Goal: Information Seeking & Learning: Learn about a topic

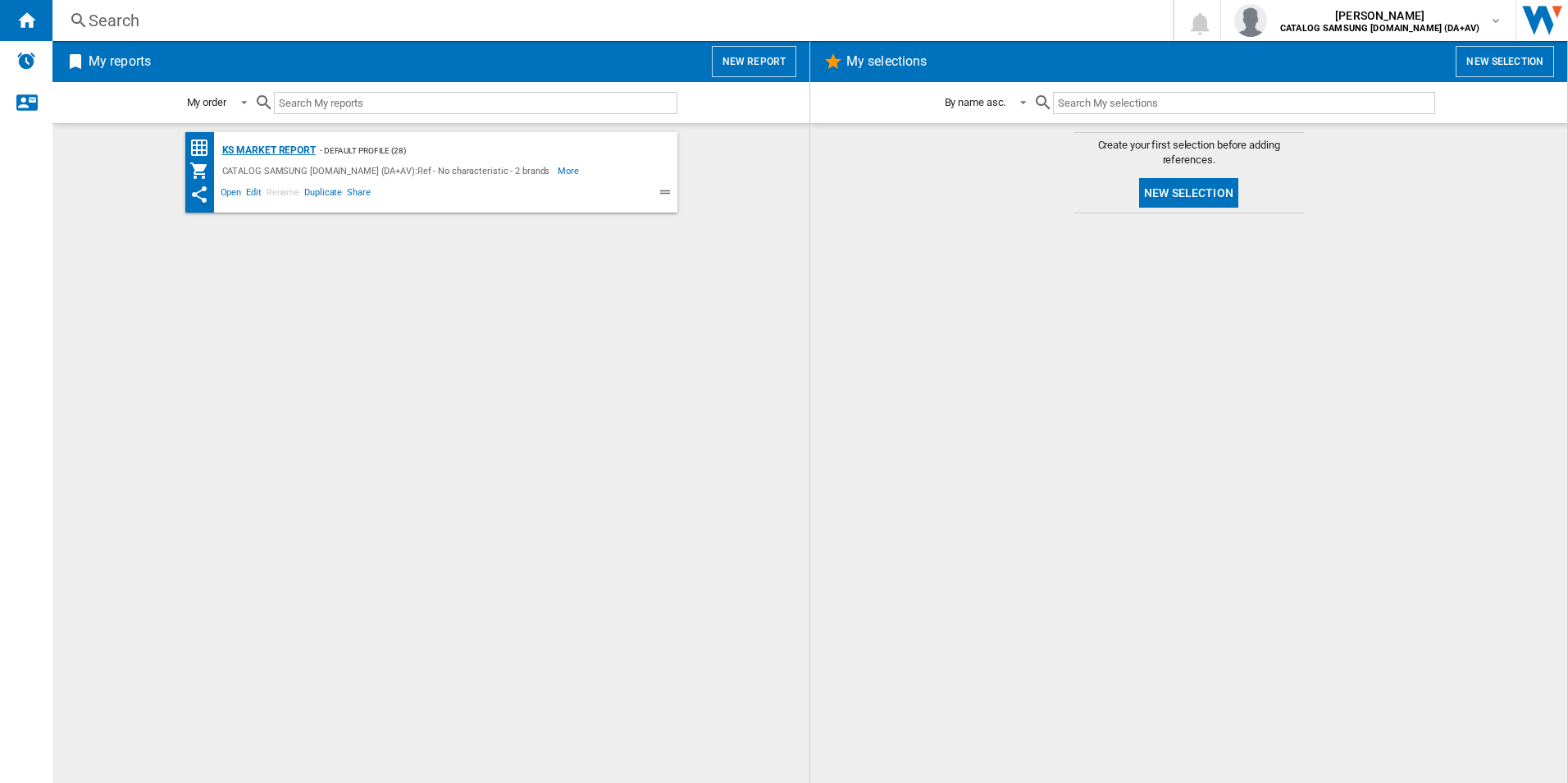
click at [271, 156] on div "KS Market Report" at bounding box center [266, 150] width 97 height 21
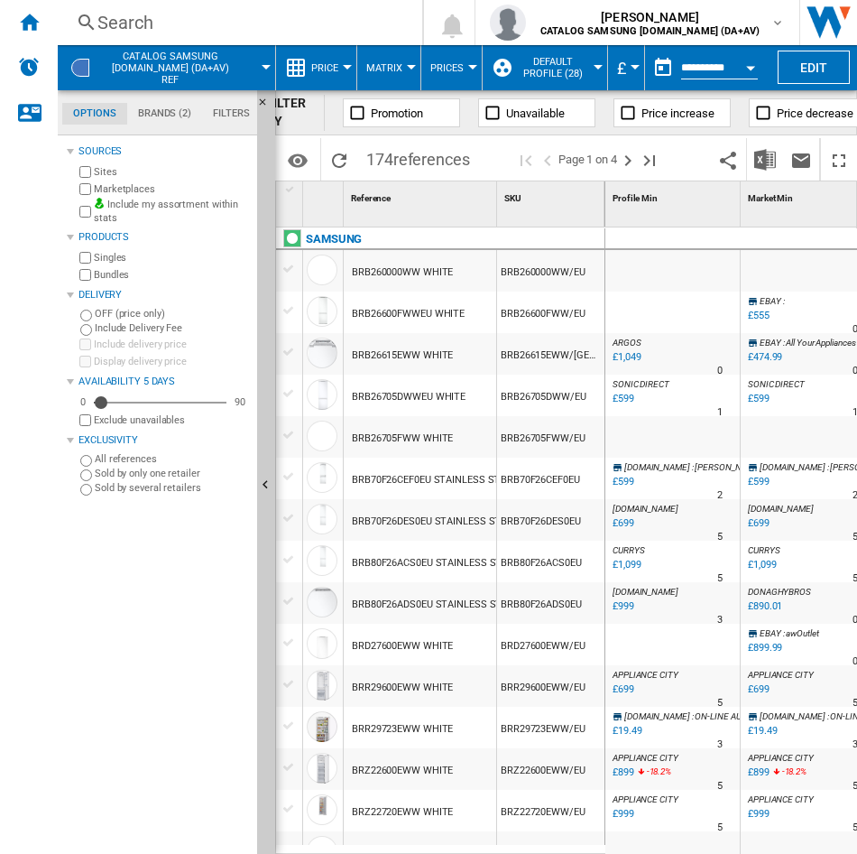
click at [186, 15] on div "Search" at bounding box center [236, 22] width 278 height 25
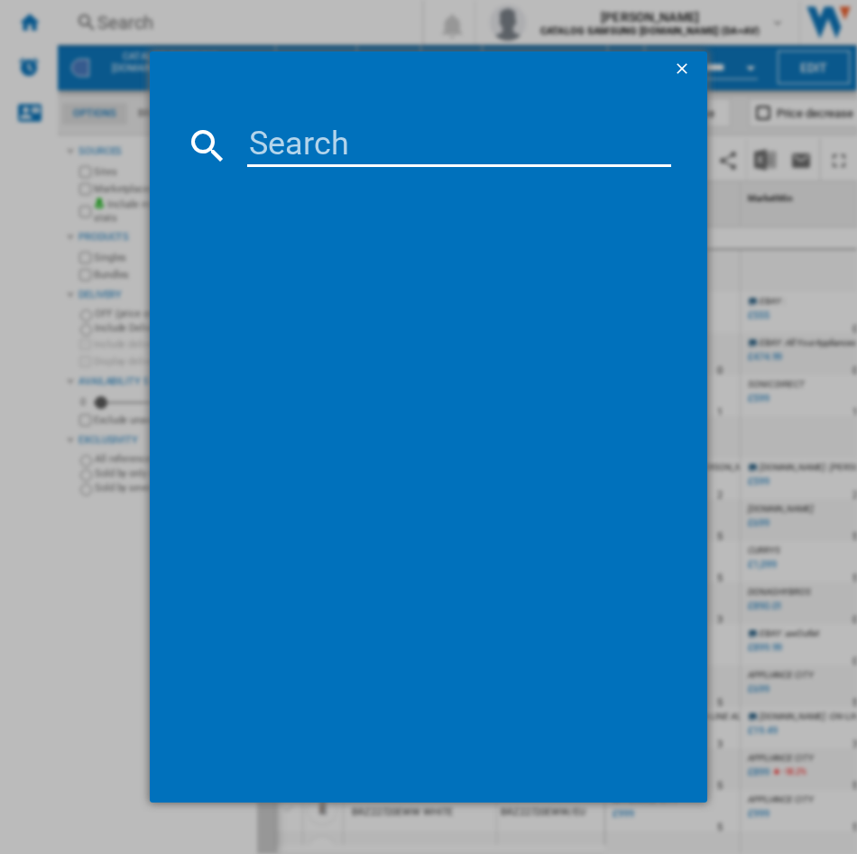
click at [318, 167] on md-dialog-content at bounding box center [429, 445] width 558 height 715
click at [305, 151] on input at bounding box center [459, 145] width 424 height 43
paste input "RF59C701ES9/EU"
click at [294, 148] on input "RF59C701ES9/EU" at bounding box center [459, 145] width 424 height 43
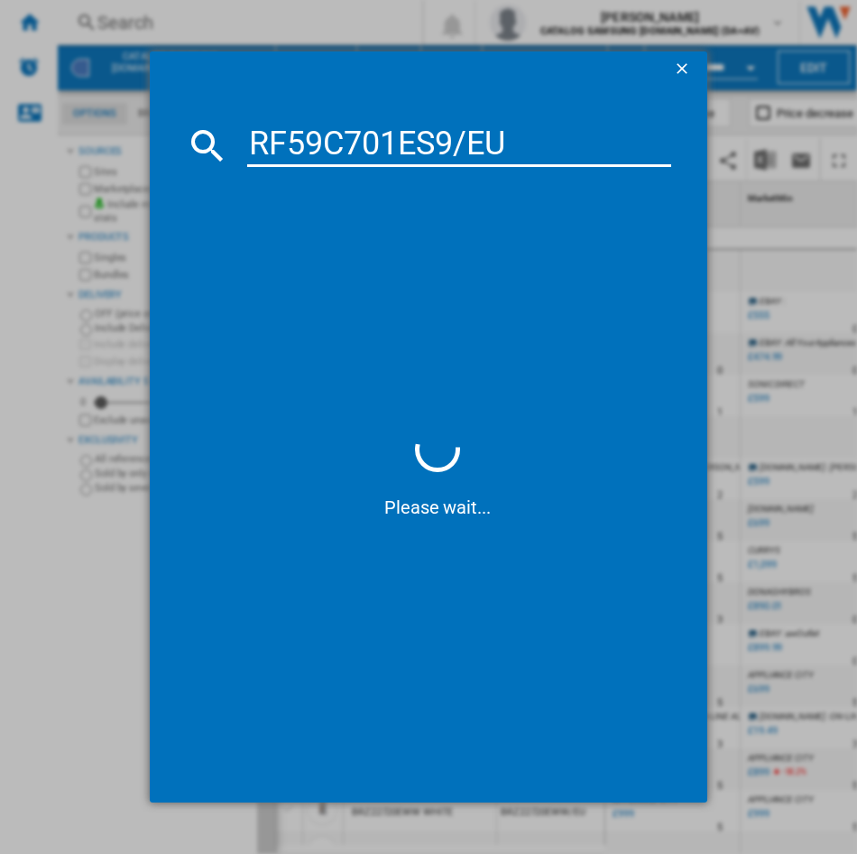
click at [294, 148] on input "RF59C701ES9/EU" at bounding box center [459, 145] width 424 height 43
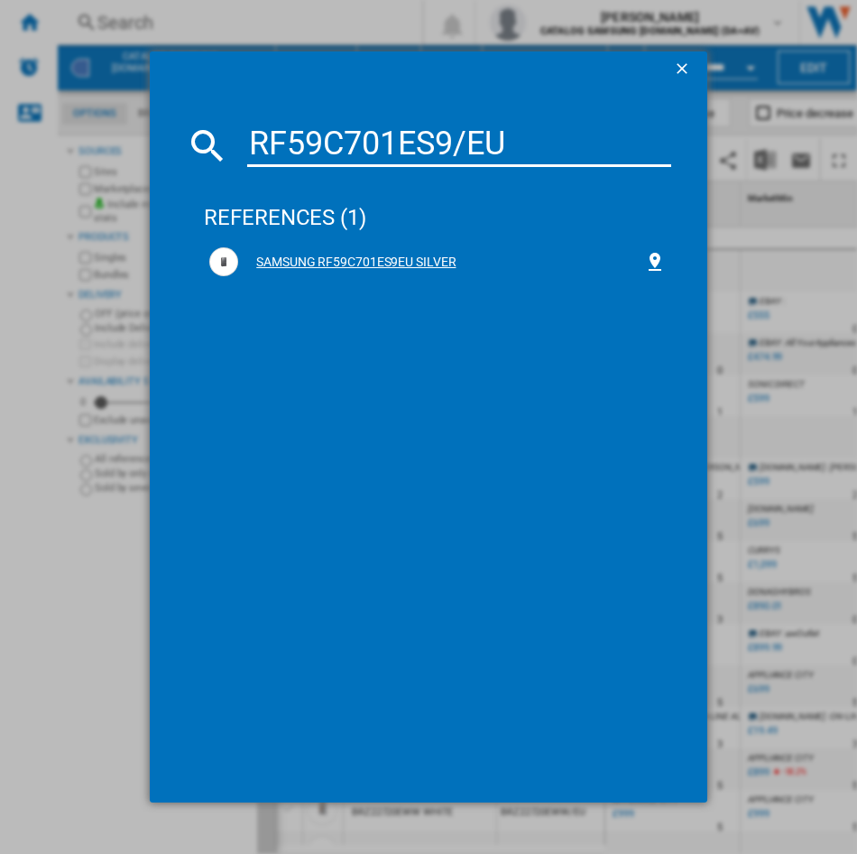
type input "RF59C701ES9/EU"
click at [423, 260] on div "SAMSUNG RF59C701ES9EU SILVER" at bounding box center [441, 263] width 406 height 18
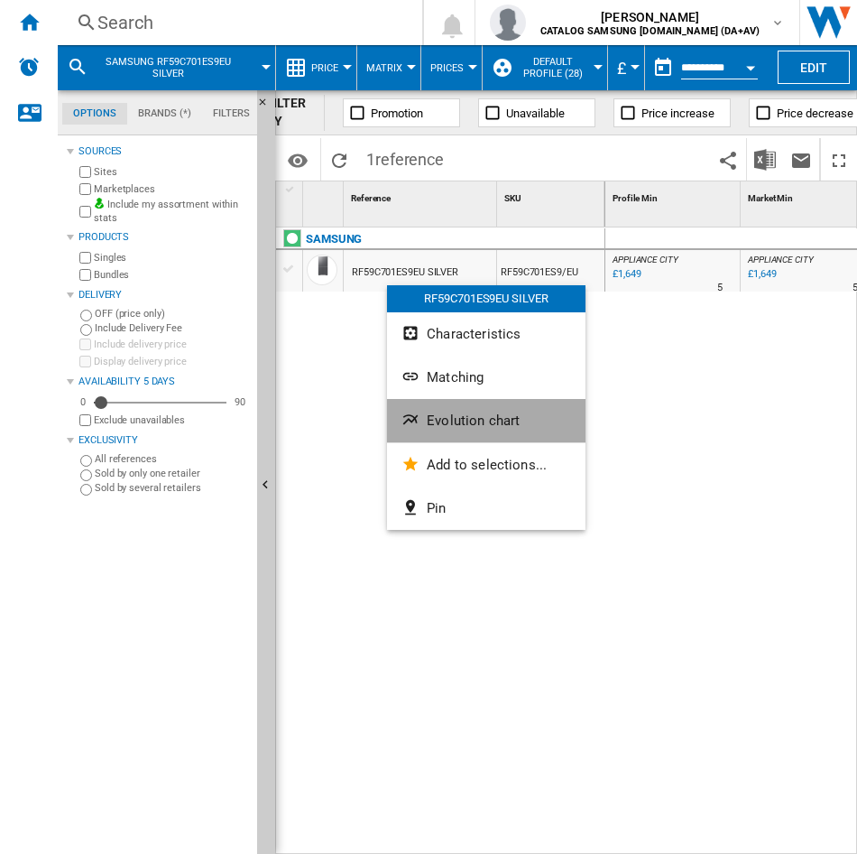
click at [472, 425] on span "Evolution chart" at bounding box center [473, 420] width 93 height 16
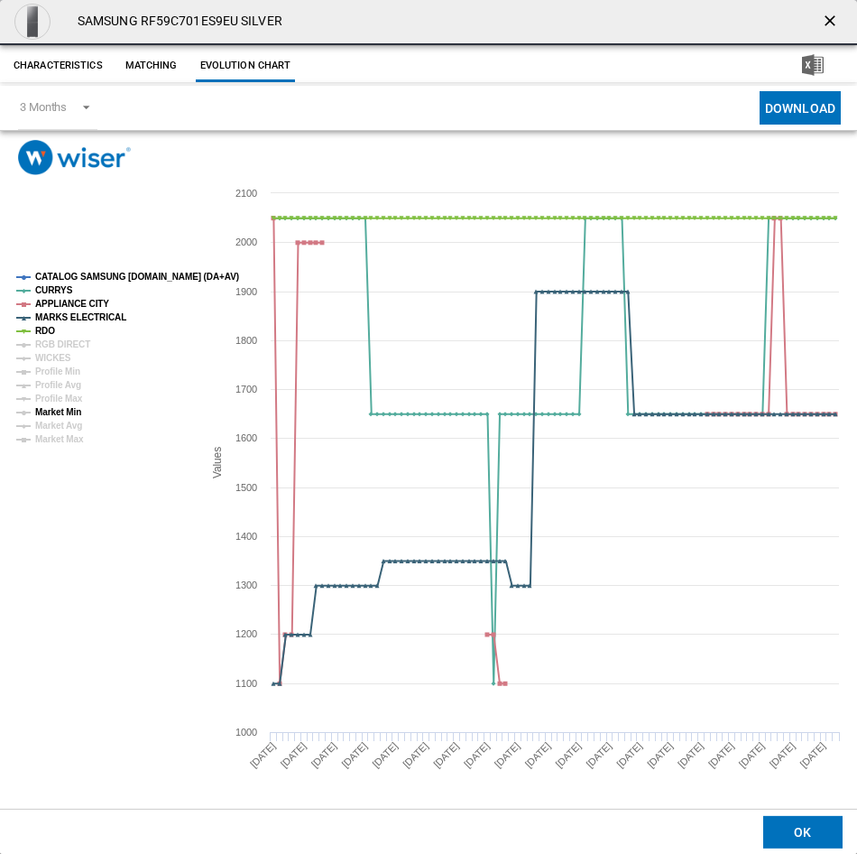
click at [72, 413] on tspan "Market Min" at bounding box center [58, 412] width 46 height 10
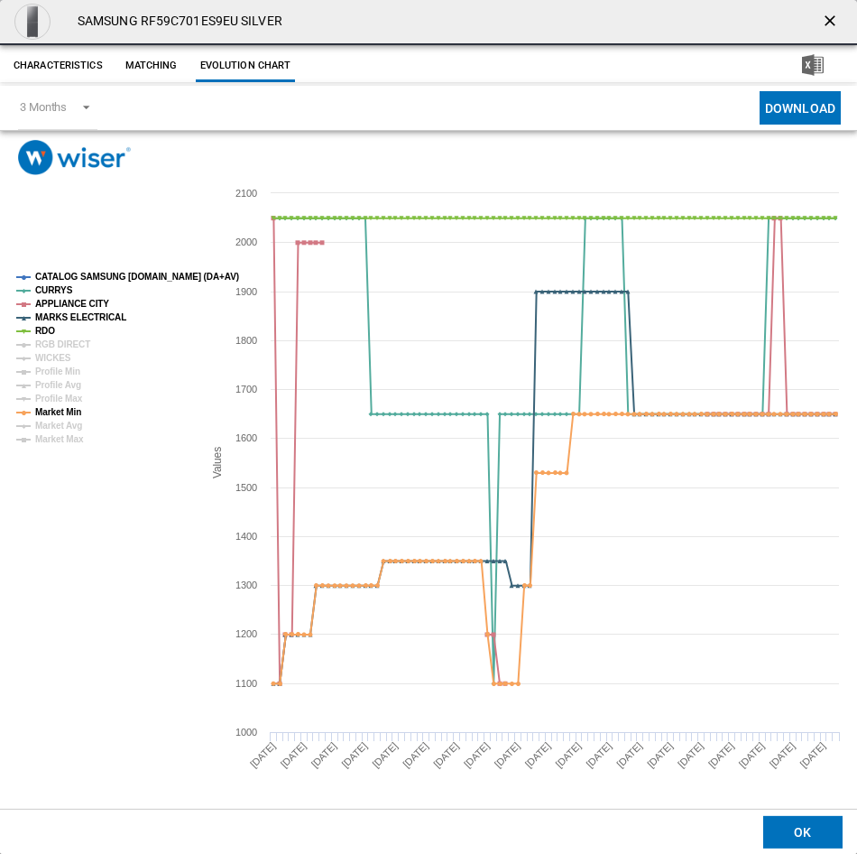
drag, startPoint x: 839, startPoint y: 13, endPoint x: 395, endPoint y: 44, distance: 445.1
click at [395, 44] on md-toolbar "SAMSUNG RF59C701ES9EU SILVER" at bounding box center [428, 22] width 857 height 45
click at [836, 24] on ng-md-icon "getI18NText('BUTTONS.CLOSE_DIALOG')" at bounding box center [832, 23] width 22 height 22
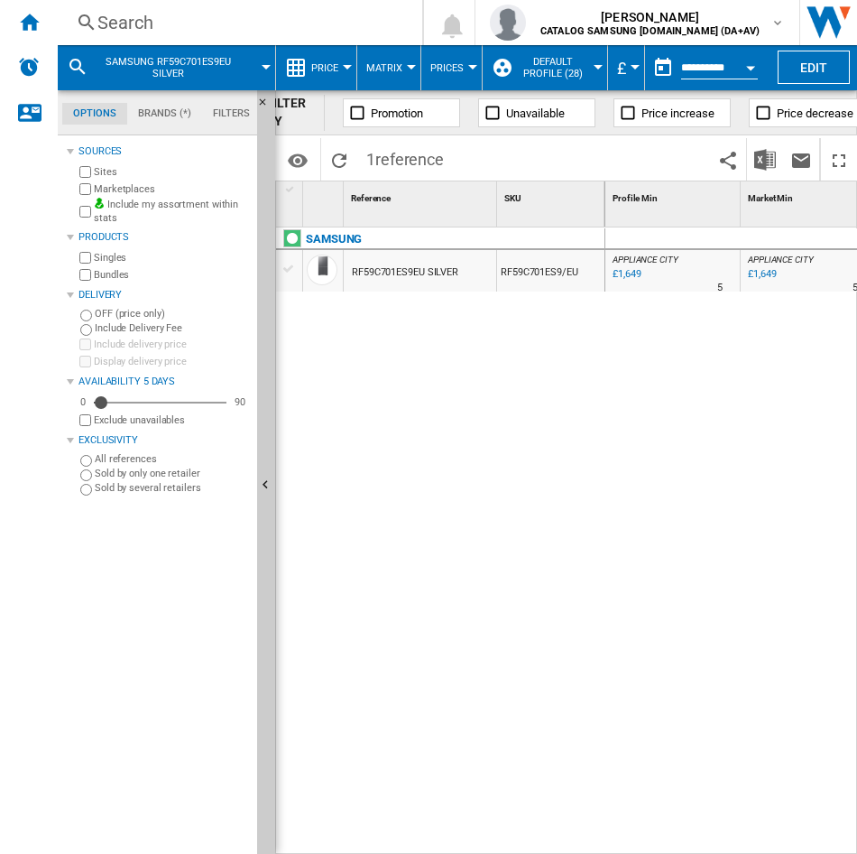
click at [180, 23] on div "Search" at bounding box center [236, 22] width 278 height 25
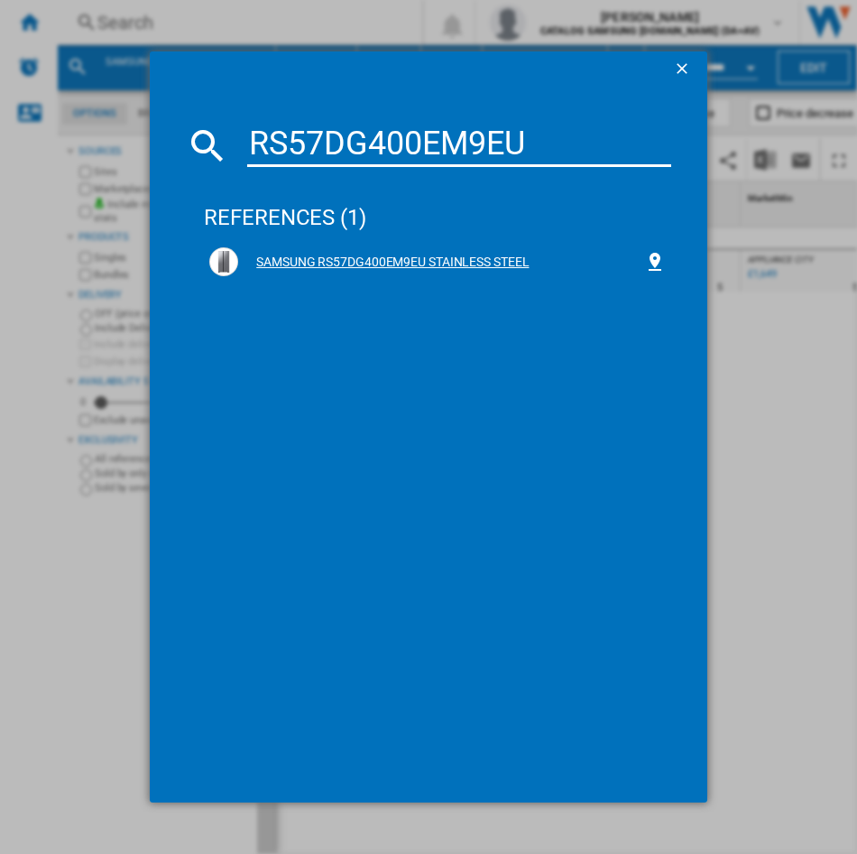
type input "RS57DG400EM9EU"
click at [250, 280] on div "SAMSUNG RS57DG400EM9EU STAINLESS STEEL" at bounding box center [437, 262] width 467 height 40
click at [305, 269] on div "SAMSUNG RS57DG400EM9EU STAINLESS STEEL" at bounding box center [441, 263] width 406 height 18
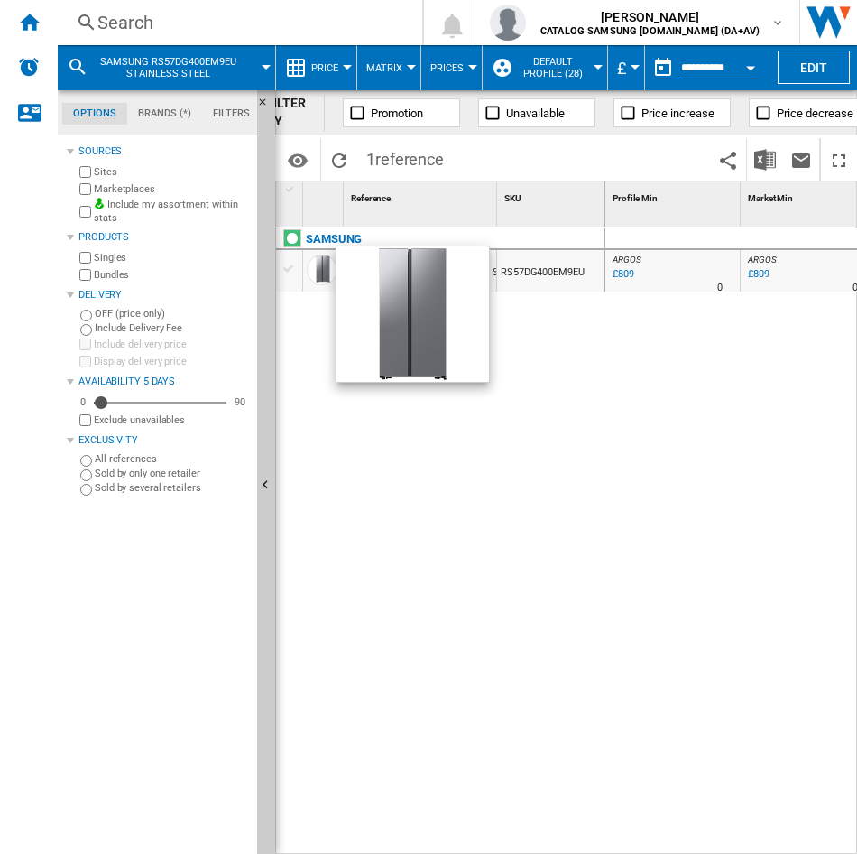
drag, startPoint x: 540, startPoint y: 383, endPoint x: 532, endPoint y: 269, distance: 114.9
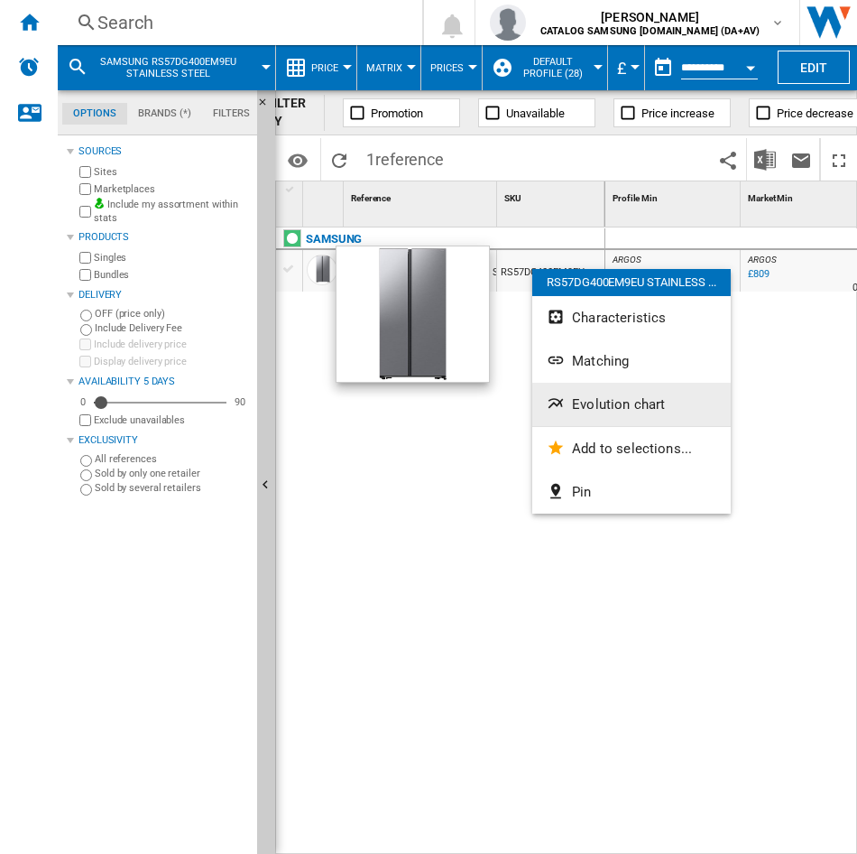
click at [613, 387] on button "Evolution chart" at bounding box center [631, 404] width 199 height 43
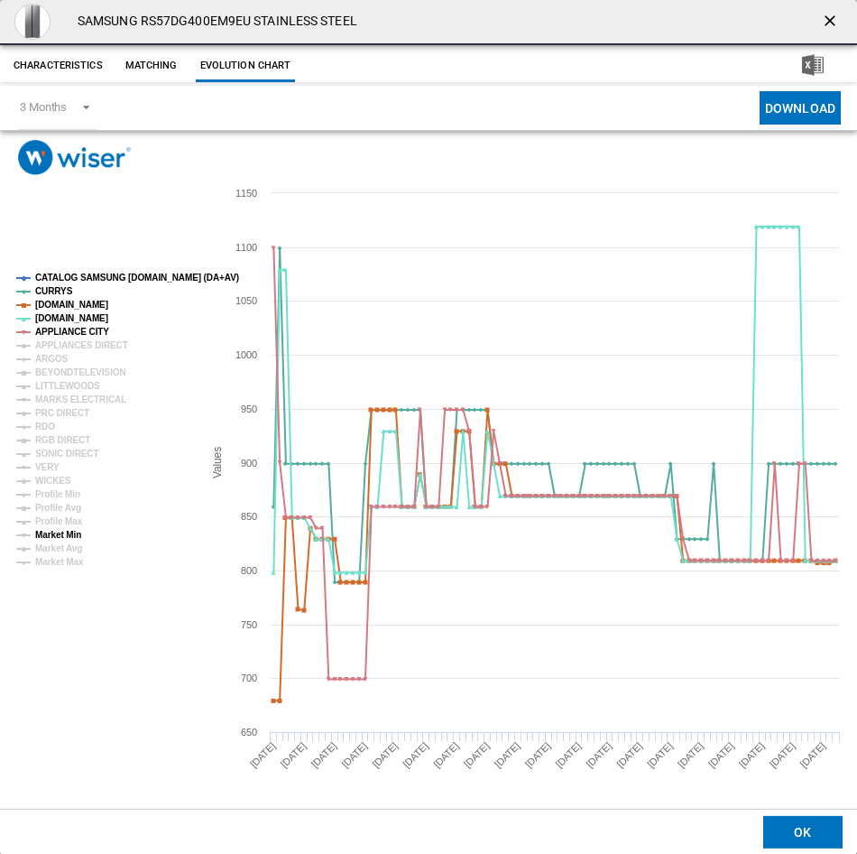
click at [75, 531] on tspan "Market Min" at bounding box center [58, 535] width 46 height 10
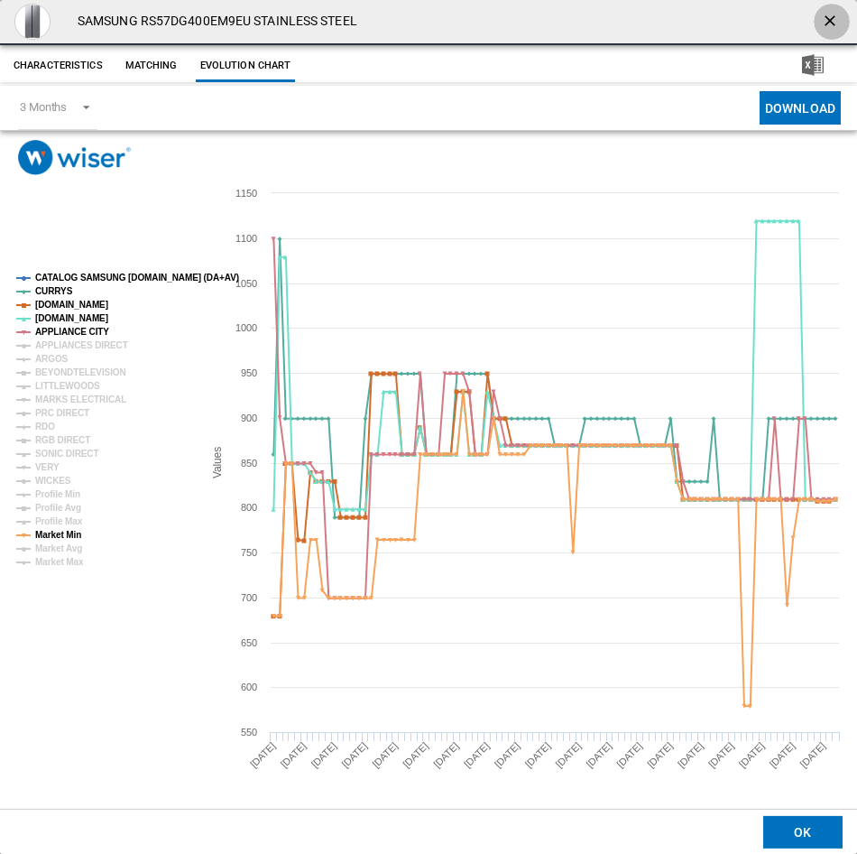
click at [833, 25] on ng-md-icon "getI18NText('BUTTONS.CLOSE_DIALOG')" at bounding box center [832, 23] width 22 height 22
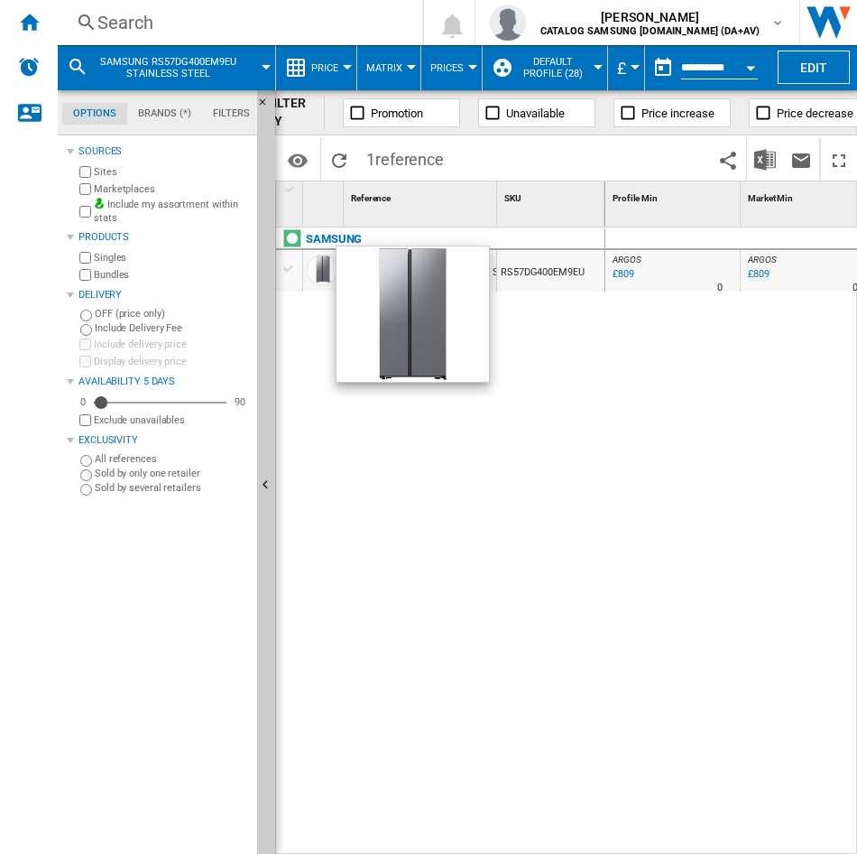
click at [160, 27] on div "Search" at bounding box center [236, 22] width 278 height 25
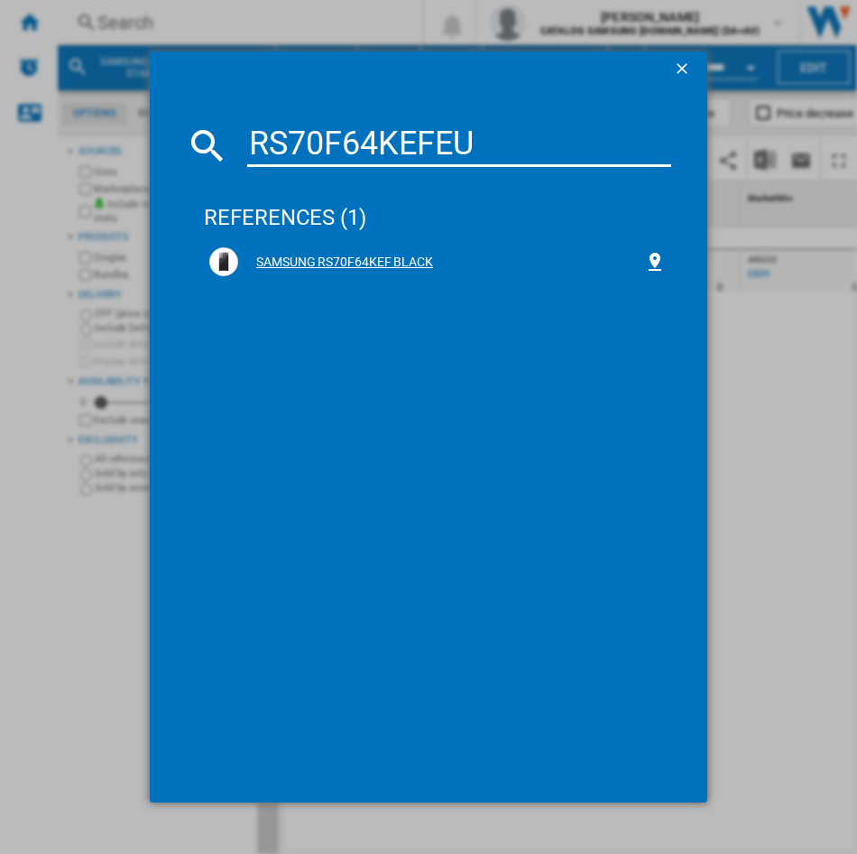
type input "RS70F64KEFEU"
click at [411, 263] on div "SAMSUNG RS70F64KEF BLACK" at bounding box center [441, 263] width 406 height 18
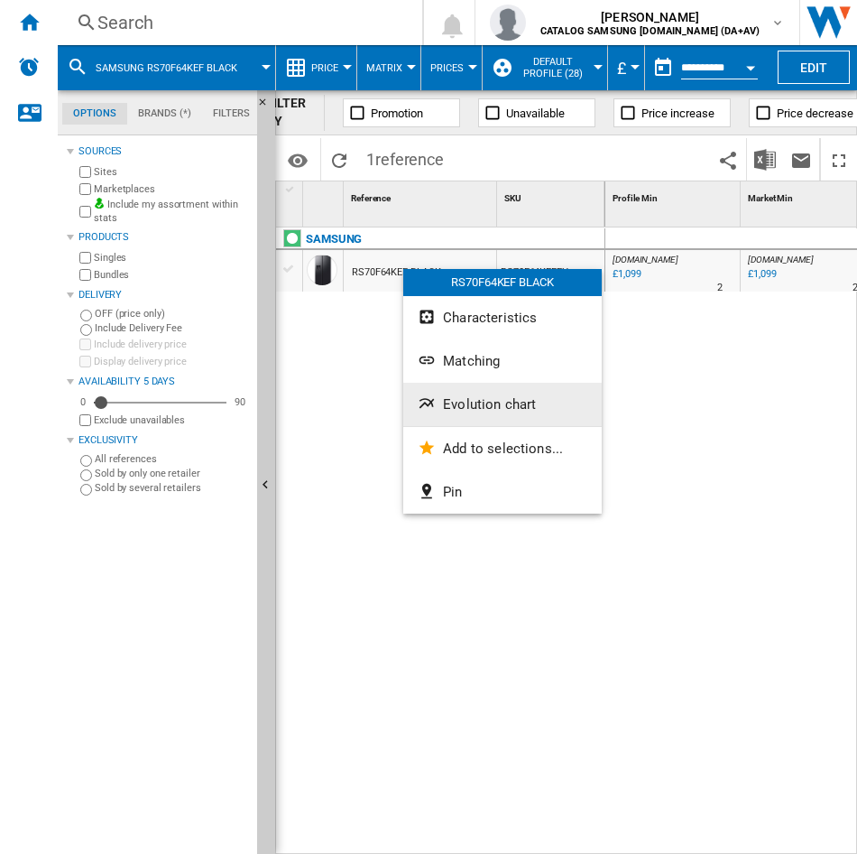
click at [488, 393] on button "Evolution chart" at bounding box center [502, 404] width 199 height 43
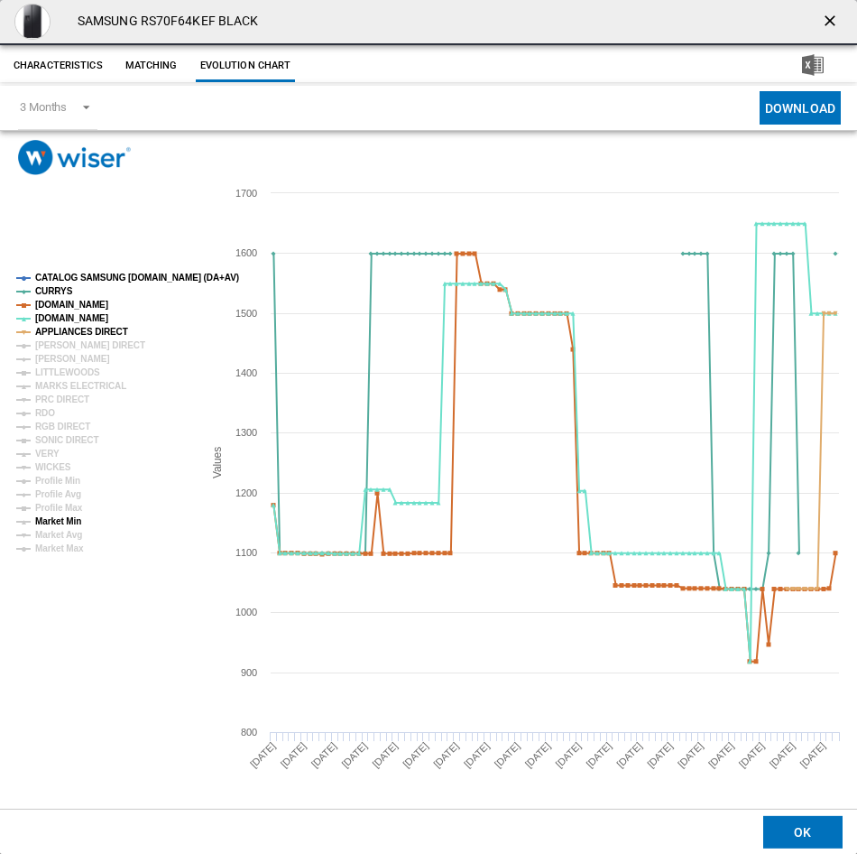
click at [80, 521] on tspan "Market Min" at bounding box center [58, 521] width 46 height 10
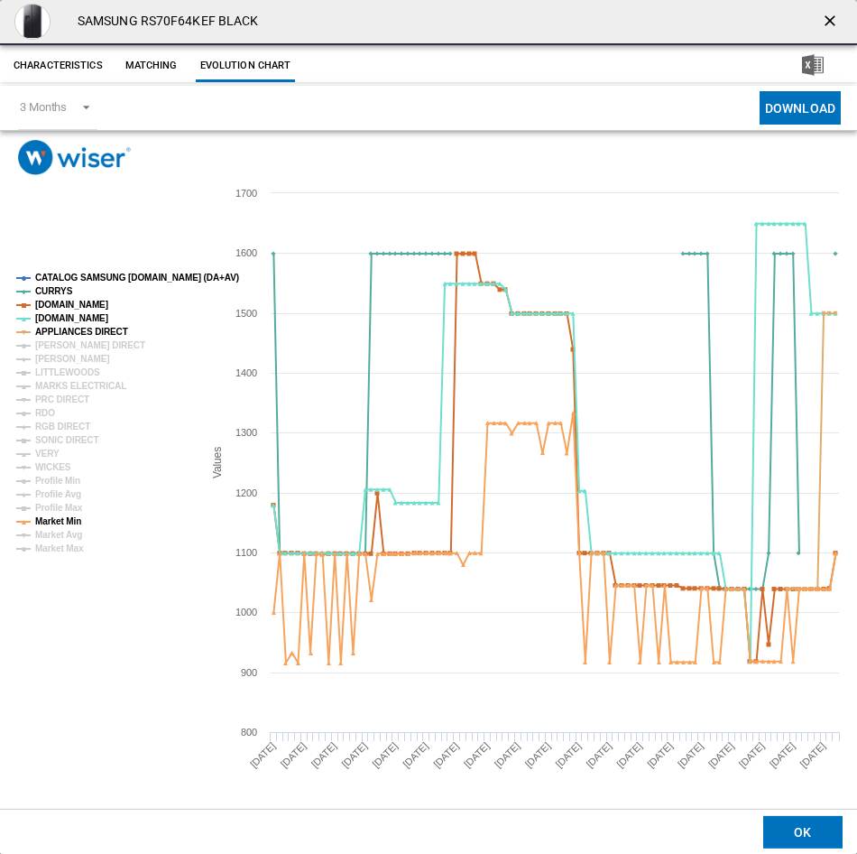
click at [826, 26] on ng-md-icon "getI18NText('BUTTONS.CLOSE_DIALOG')" at bounding box center [832, 23] width 22 height 22
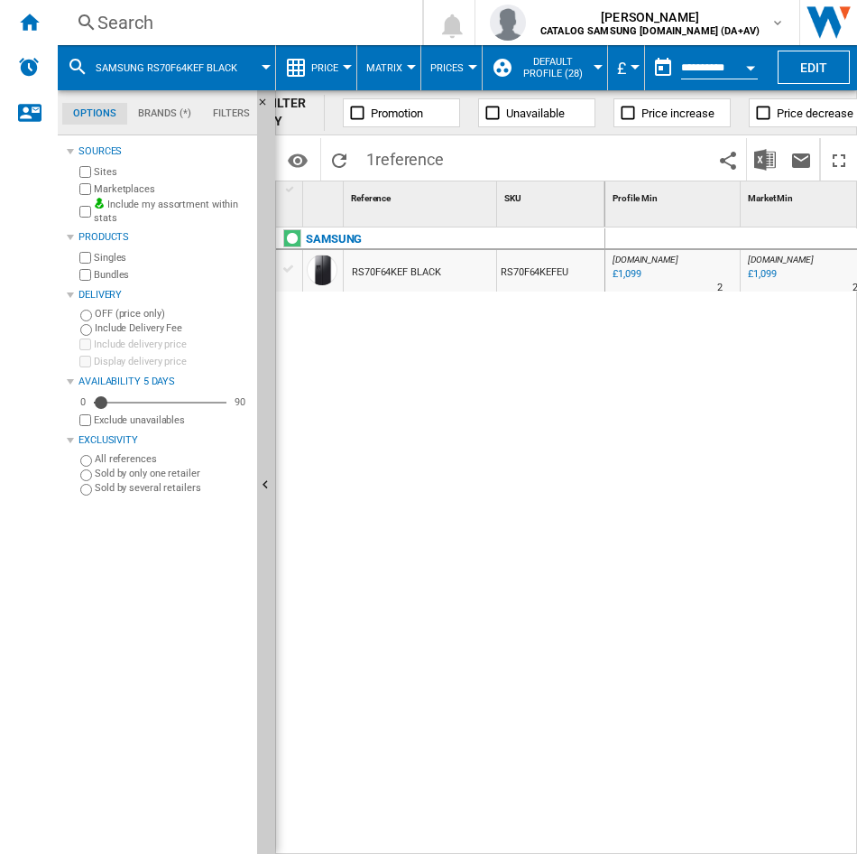
click at [265, 23] on div "Search" at bounding box center [236, 22] width 278 height 25
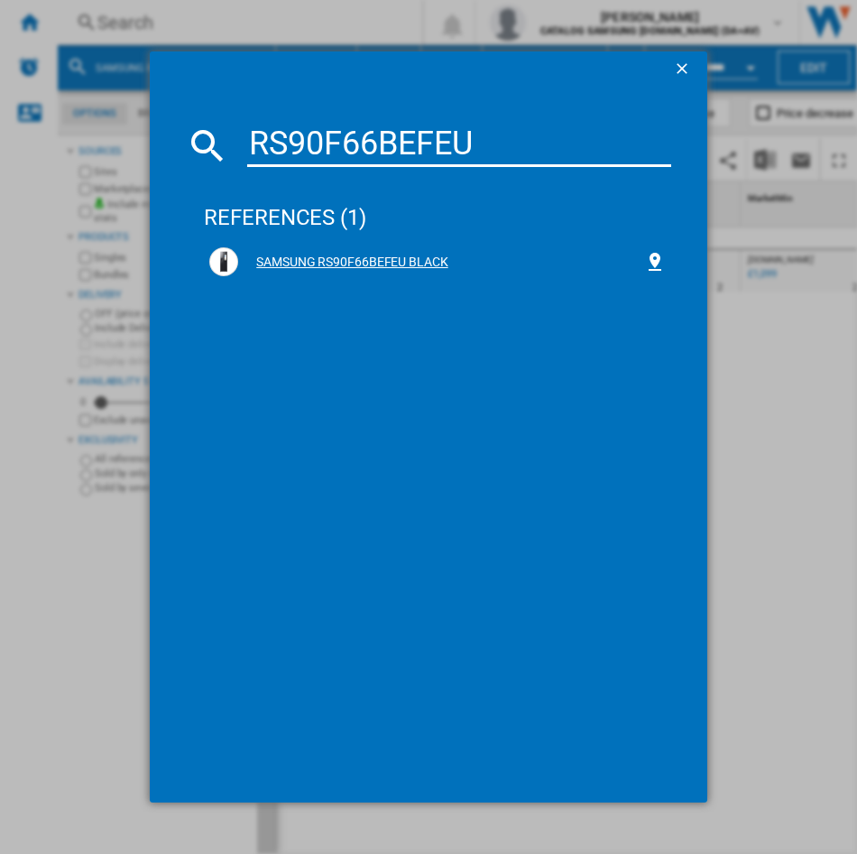
type input "RS90F66BEFEU"
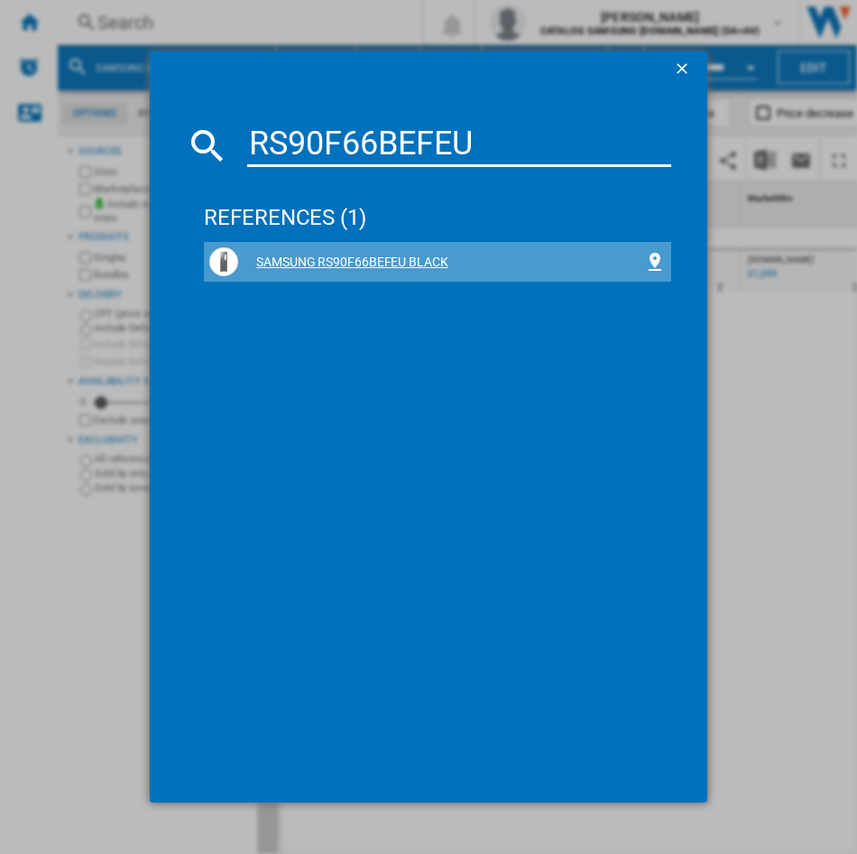
click at [400, 254] on div "SAMSUNG RS90F66BEFEU BLACK" at bounding box center [441, 263] width 406 height 18
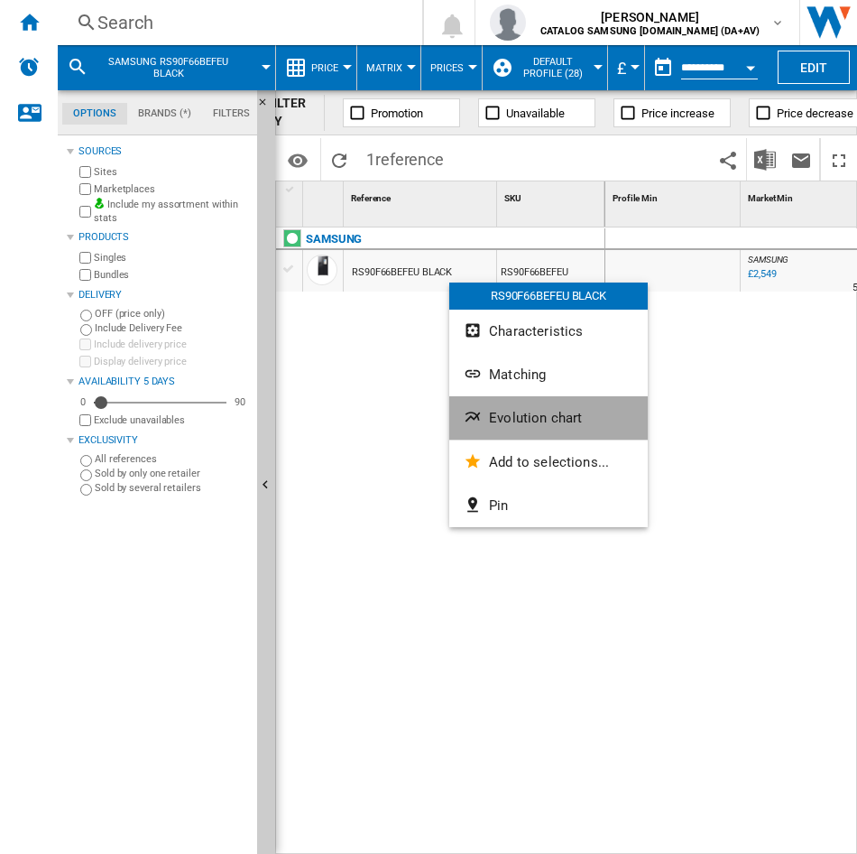
click at [485, 415] on button "Evolution chart" at bounding box center [548, 417] width 199 height 43
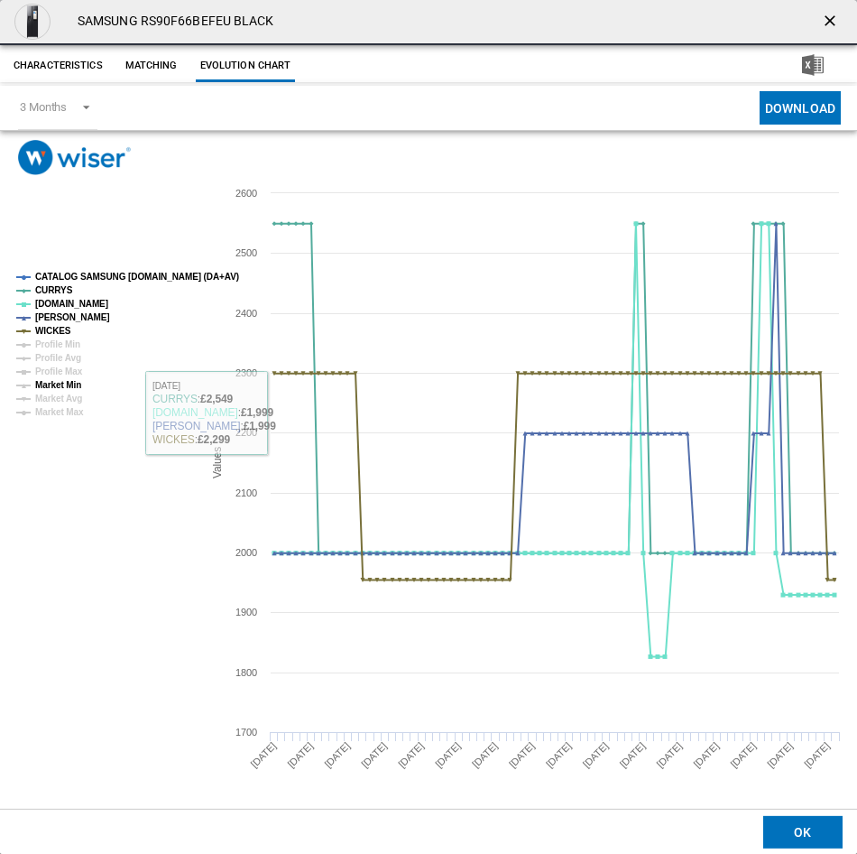
click at [76, 389] on tspan "Market Min" at bounding box center [58, 385] width 46 height 10
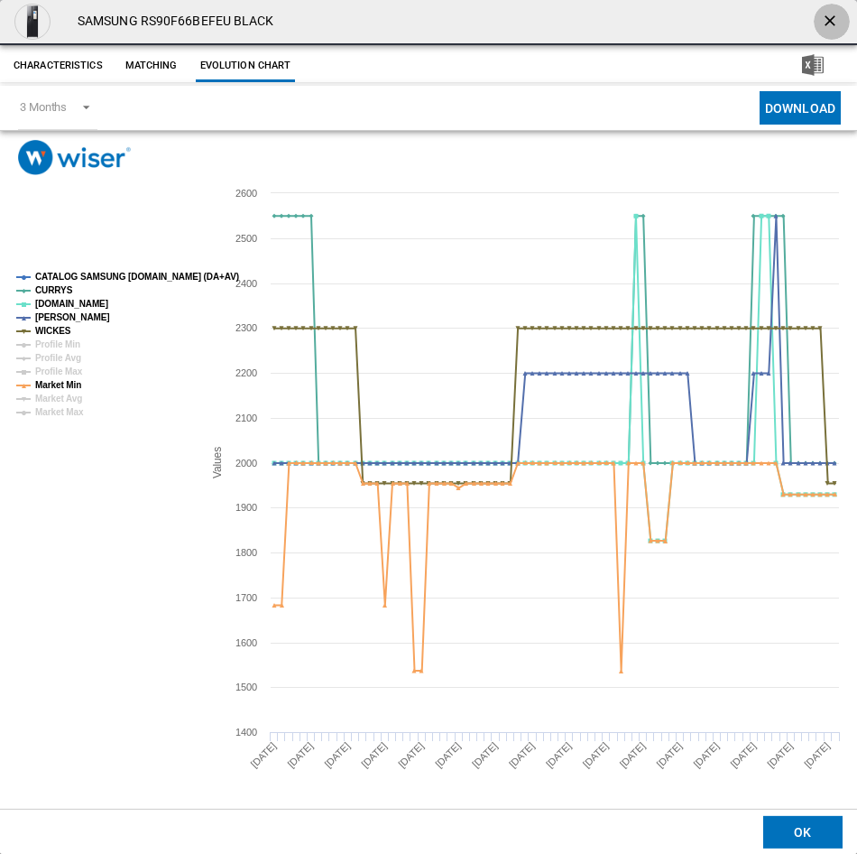
click at [836, 23] on ng-md-icon "getI18NText('BUTTONS.CLOSE_DIALOG')" at bounding box center [832, 23] width 22 height 22
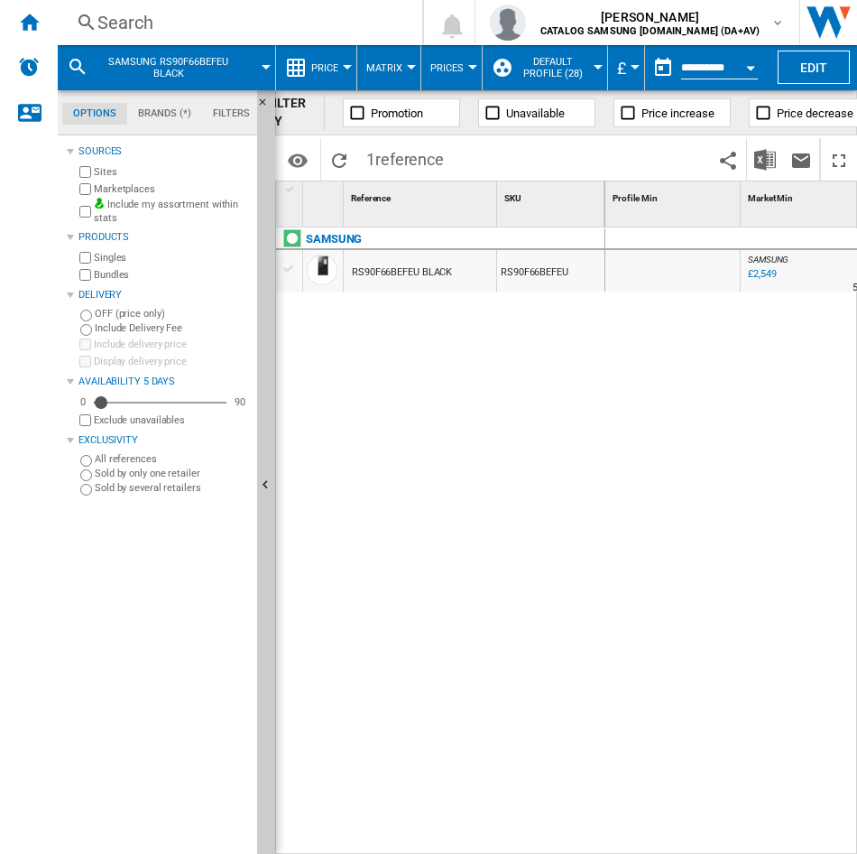
click at [163, 10] on div "Search" at bounding box center [236, 22] width 278 height 25
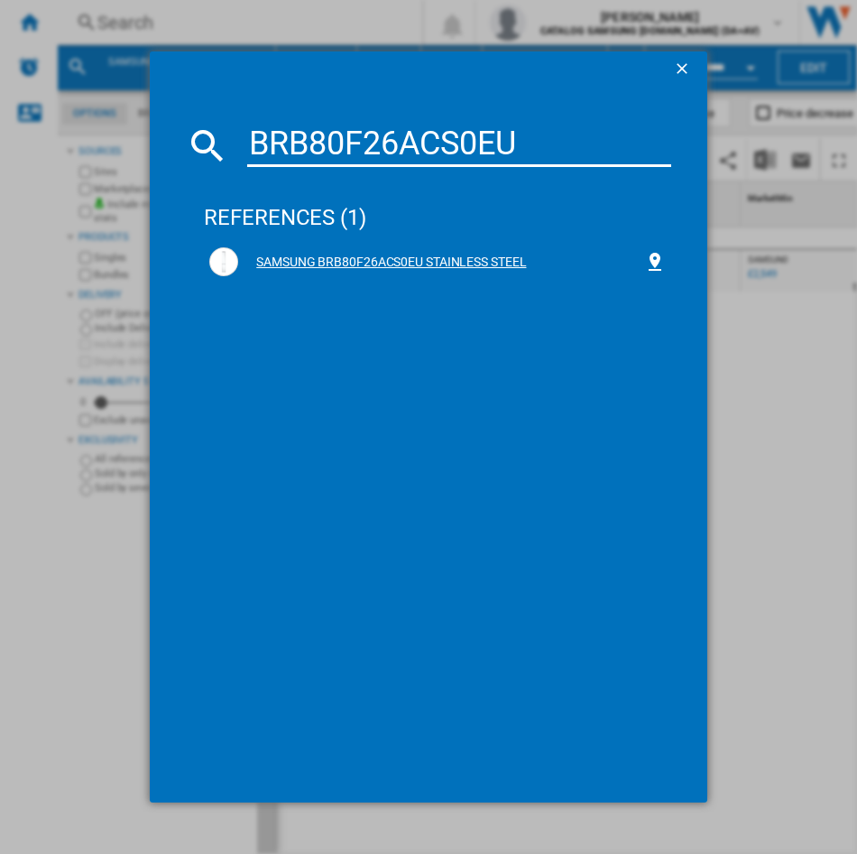
type input "BRB80F26ACS0EU"
click at [343, 254] on div "SAMSUNG BRB80F26ACS0EU STAINLESS STEEL" at bounding box center [441, 263] width 406 height 18
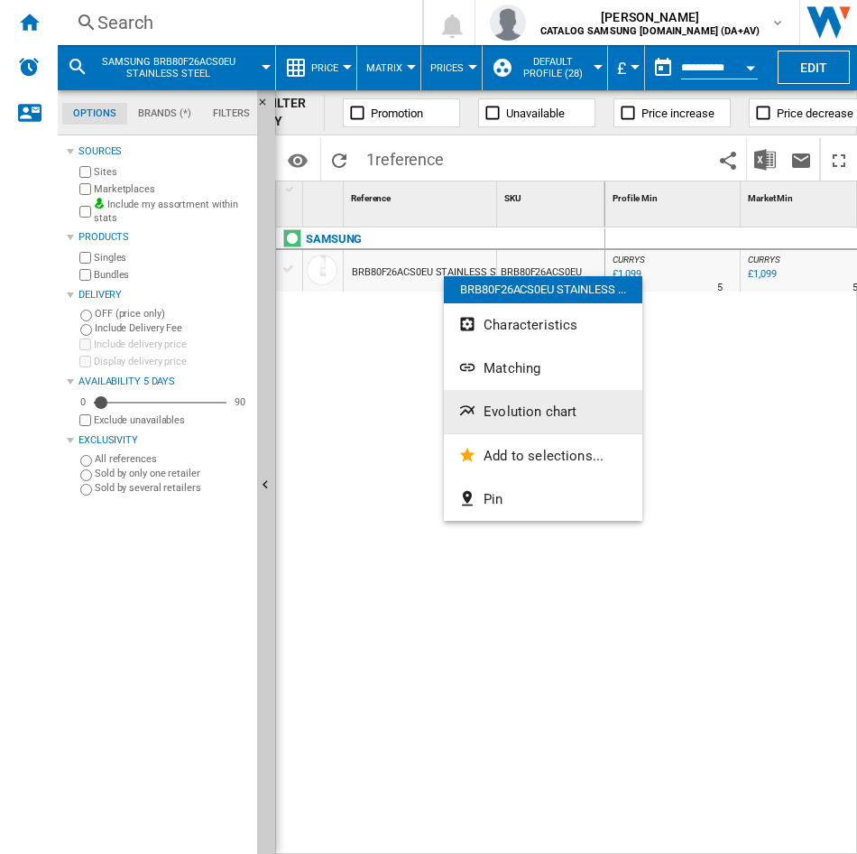
click at [495, 399] on button "Evolution chart" at bounding box center [543, 411] width 199 height 43
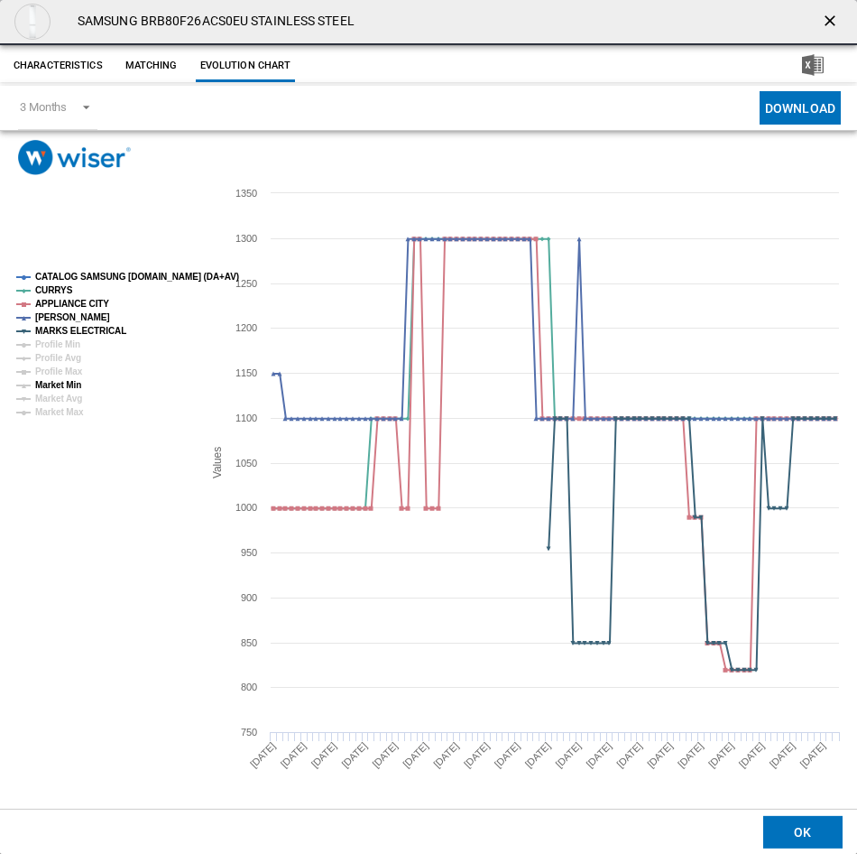
click at [65, 384] on tspan "Market Min" at bounding box center [58, 385] width 46 height 10
